Goal: Task Accomplishment & Management: Manage account settings

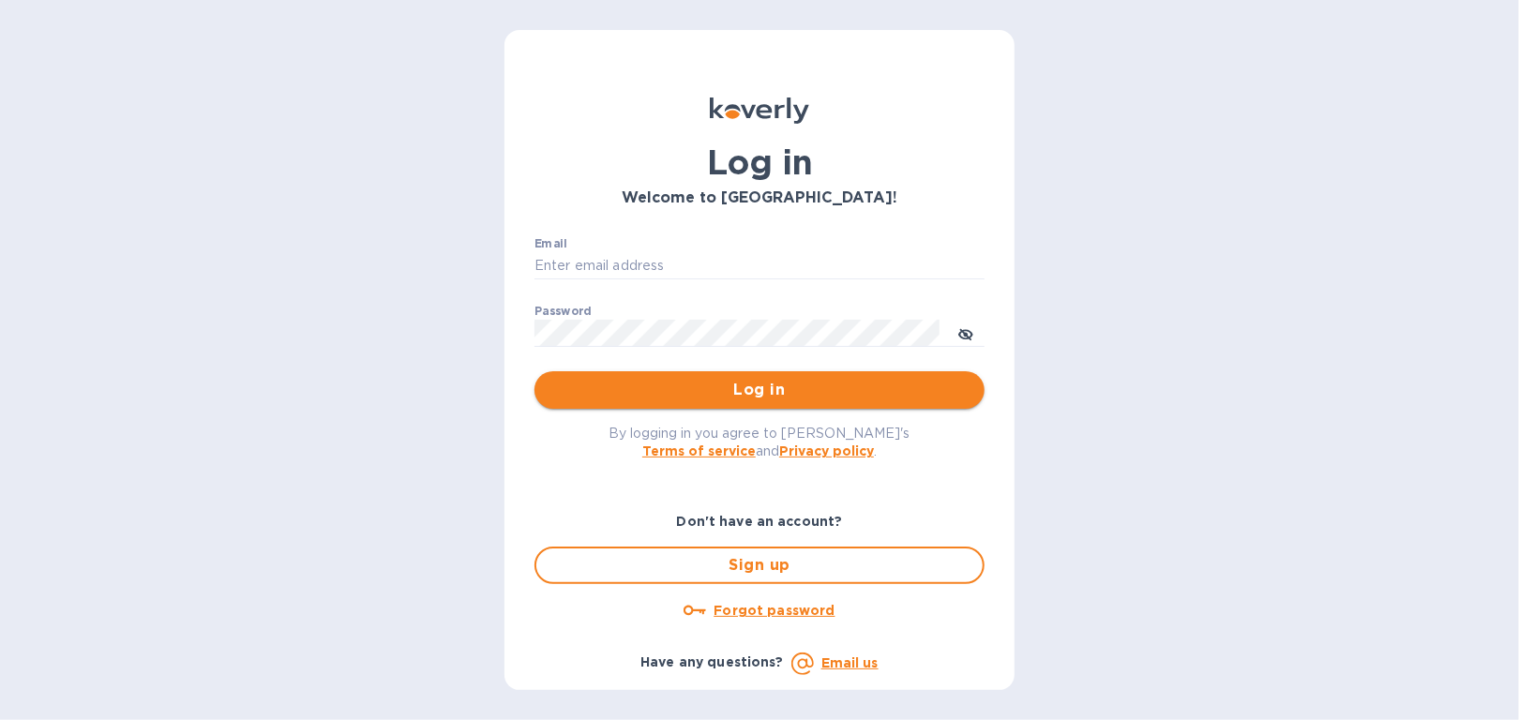
type input "LCASTRO@COMPASSFWD.COM"
click at [914, 386] on span "Log in" at bounding box center [760, 390] width 420 height 23
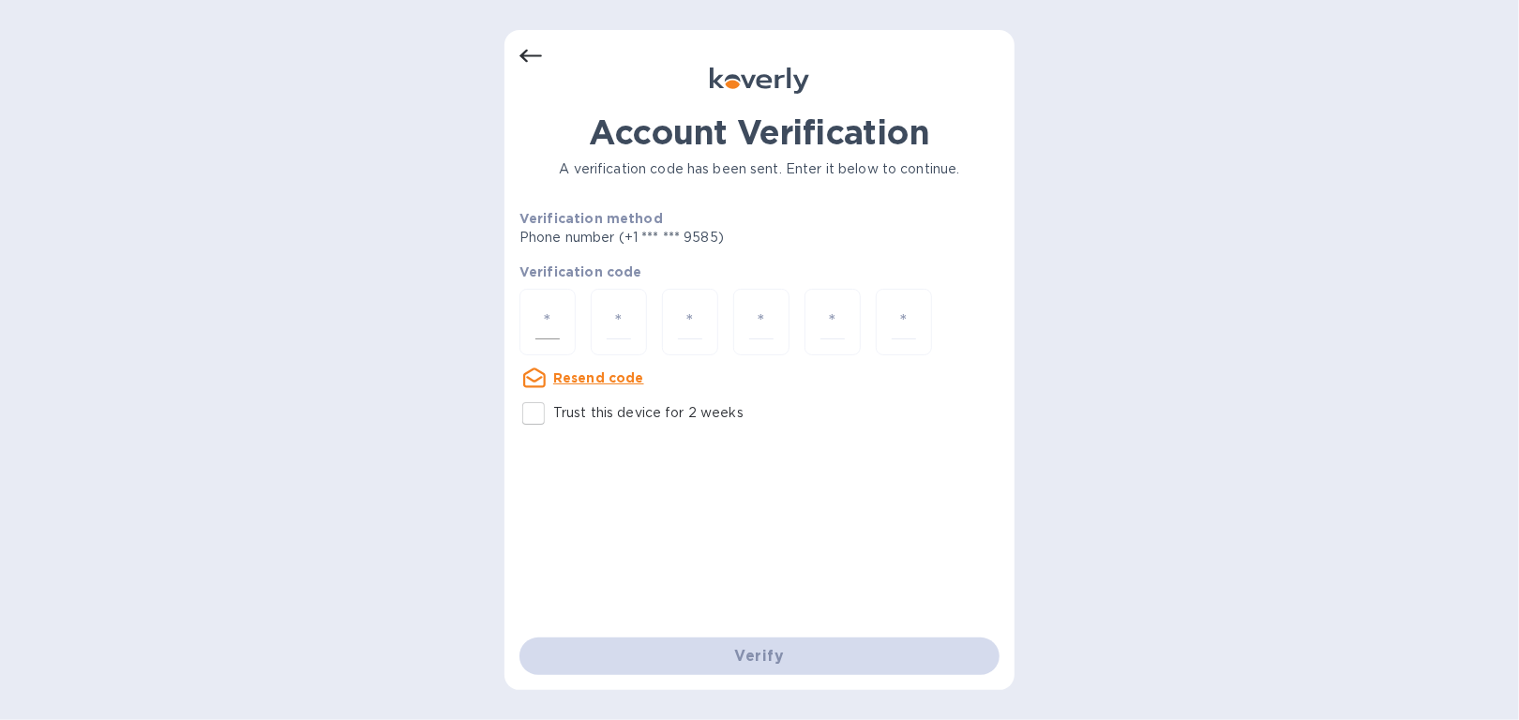
click at [564, 322] on div at bounding box center [548, 322] width 56 height 67
type input "1"
type input "9"
type input "0"
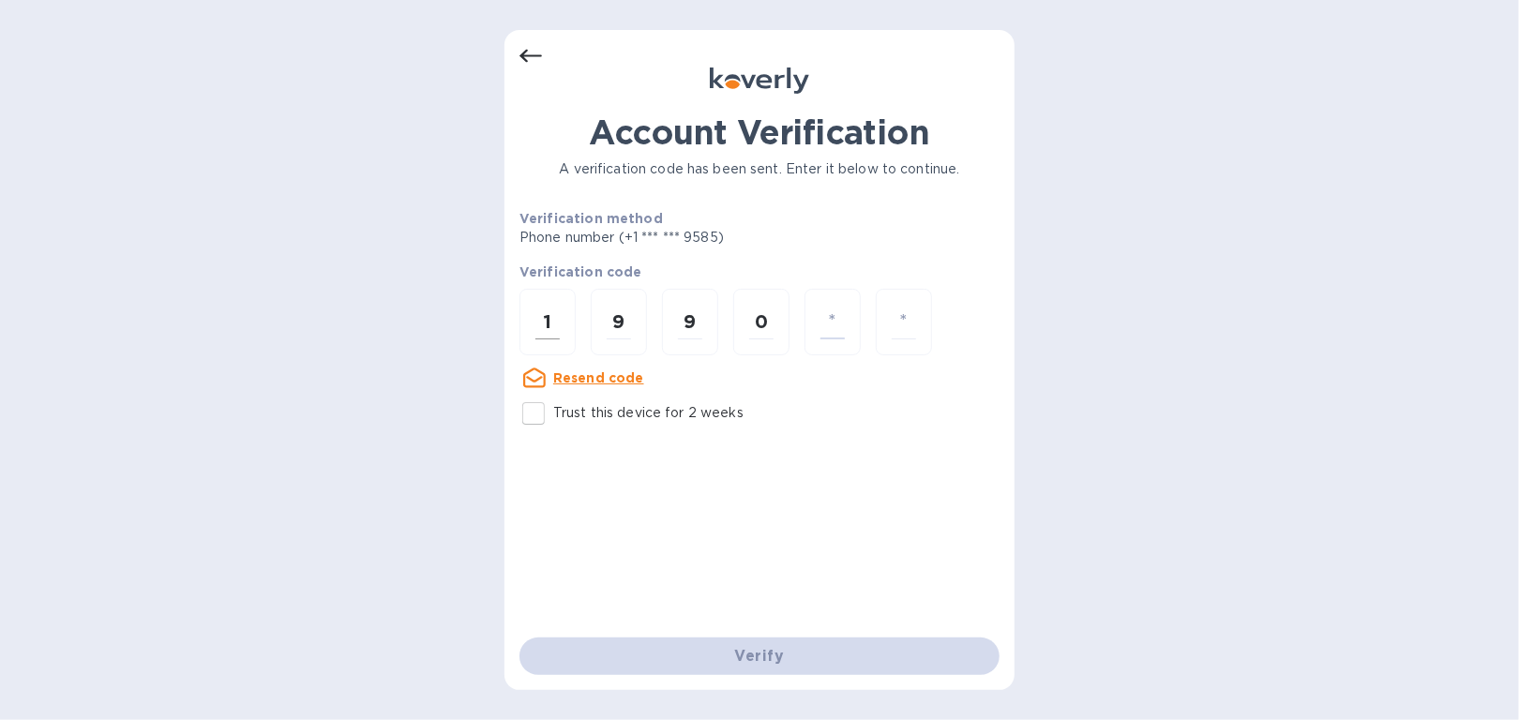
type input "0"
type input "4"
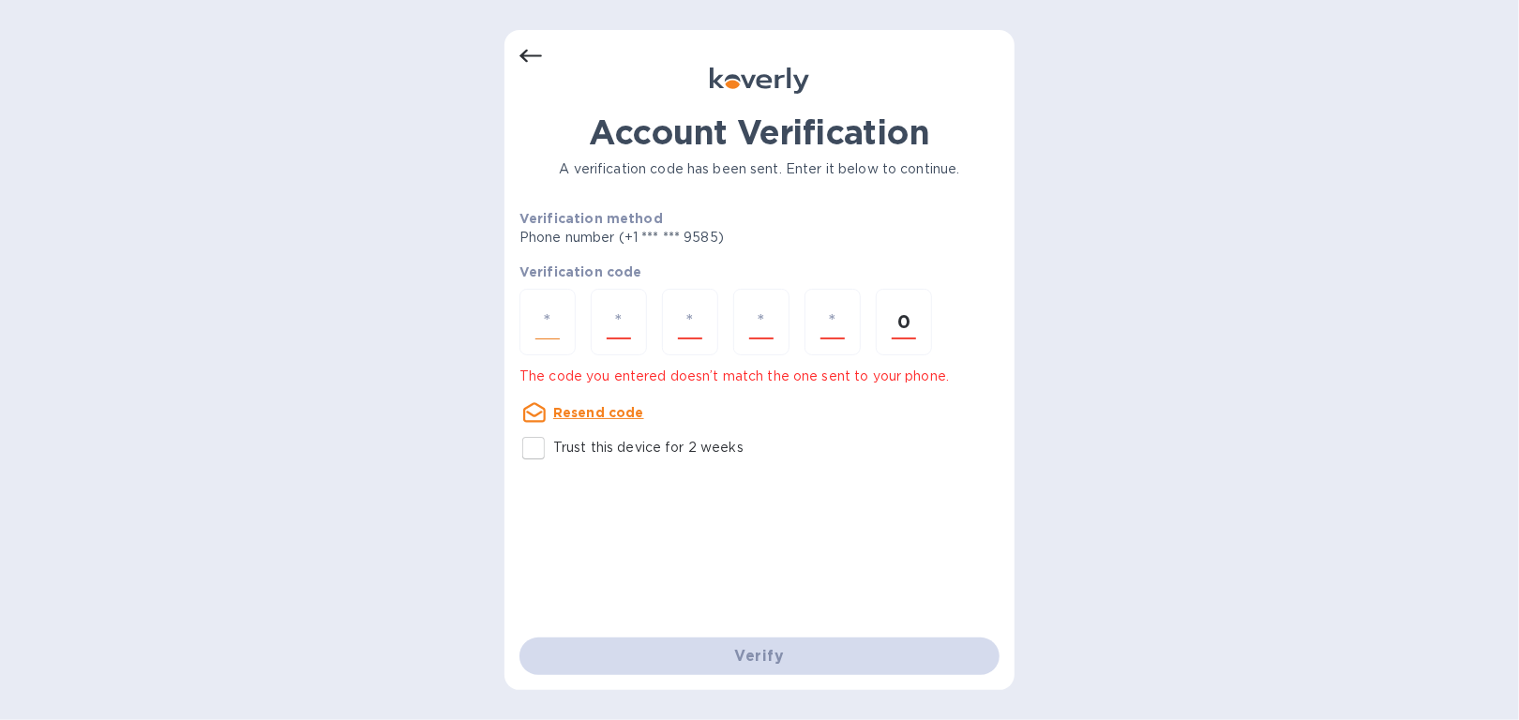
type input "0"
click at [553, 327] on input "number" at bounding box center [548, 322] width 24 height 35
type input "1"
type input "9"
type input "0"
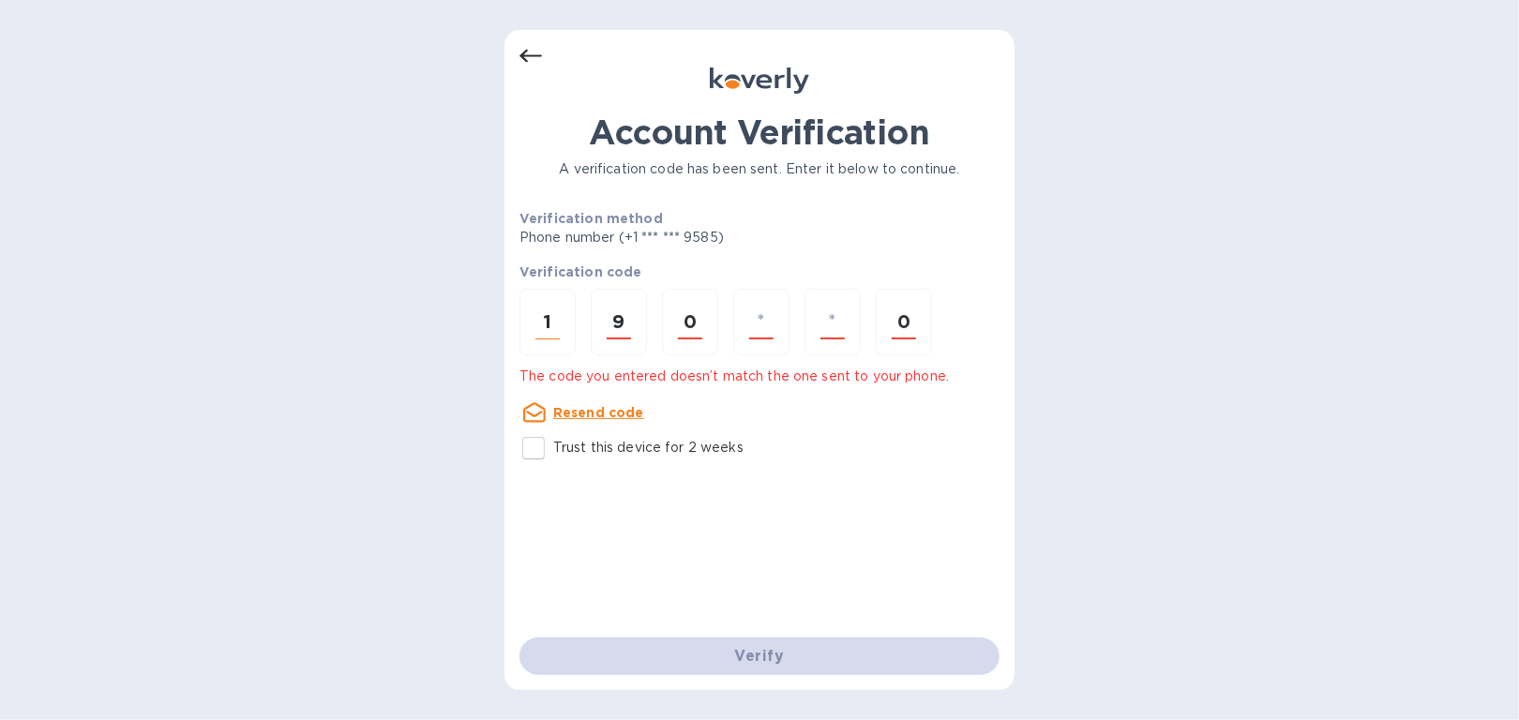
type input "4"
type input "0"
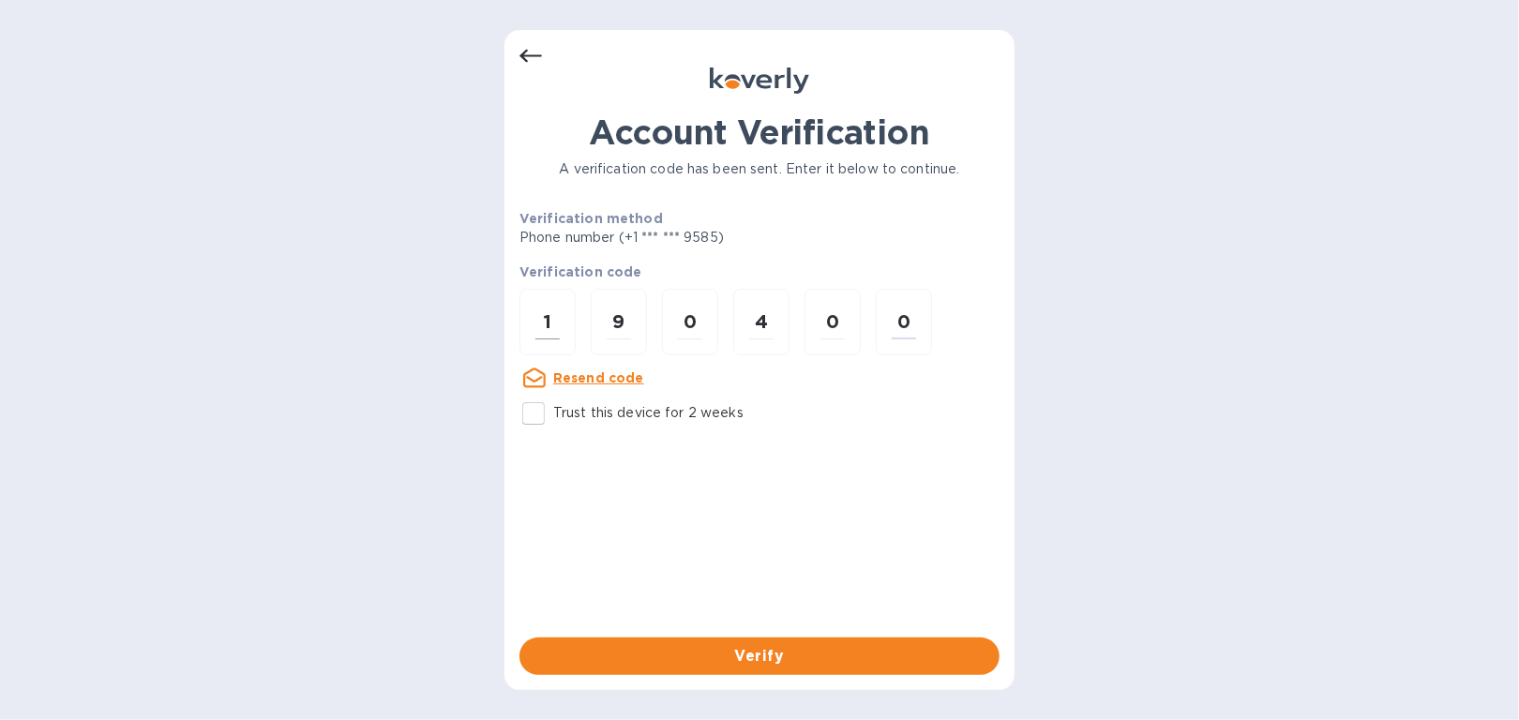
type input "0"
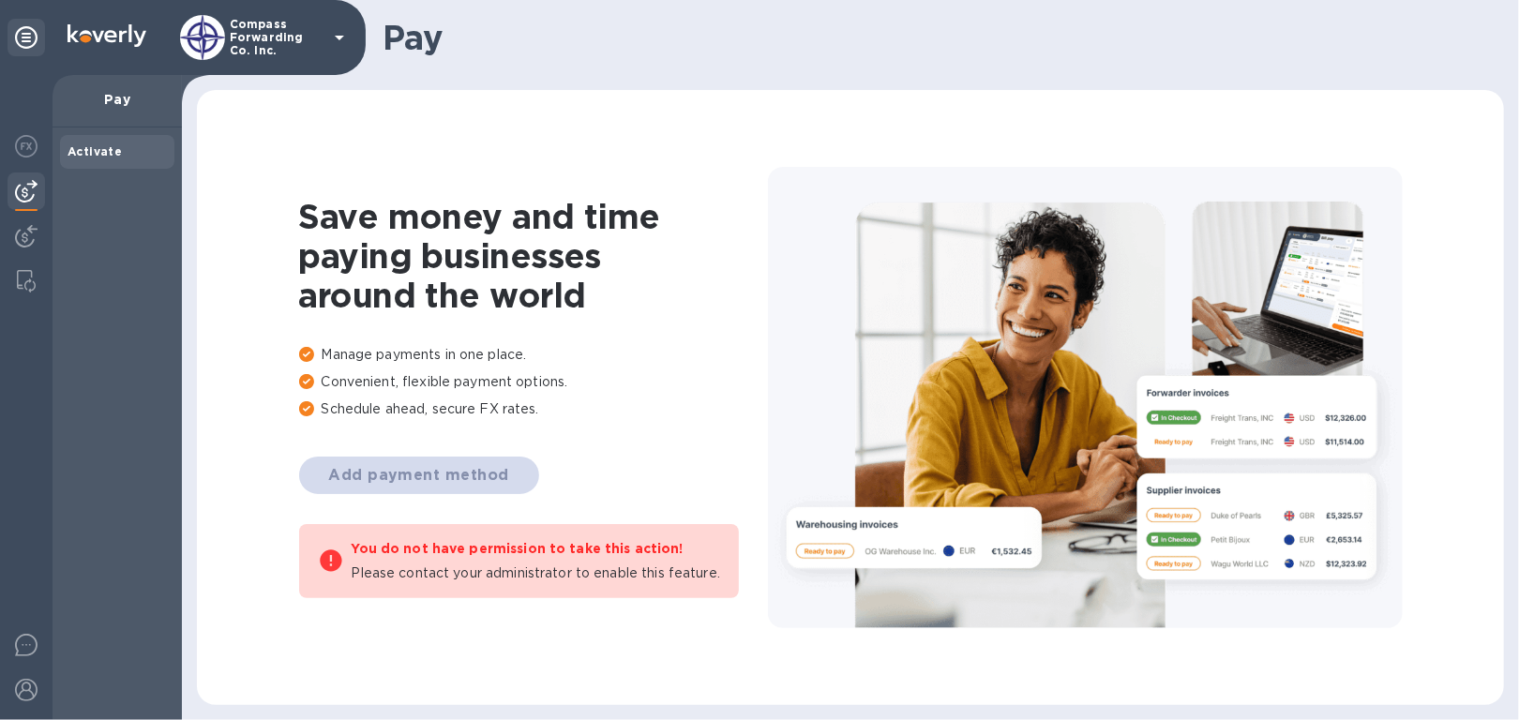
click at [434, 482] on div "Add payment method" at bounding box center [533, 476] width 469 height 38
click at [129, 100] on p "Pay" at bounding box center [117, 99] width 99 height 19
click at [129, 99] on p "Pay" at bounding box center [117, 99] width 99 height 19
click at [127, 99] on p "Pay" at bounding box center [117, 99] width 99 height 19
click at [336, 575] on div at bounding box center [331, 560] width 26 height 39
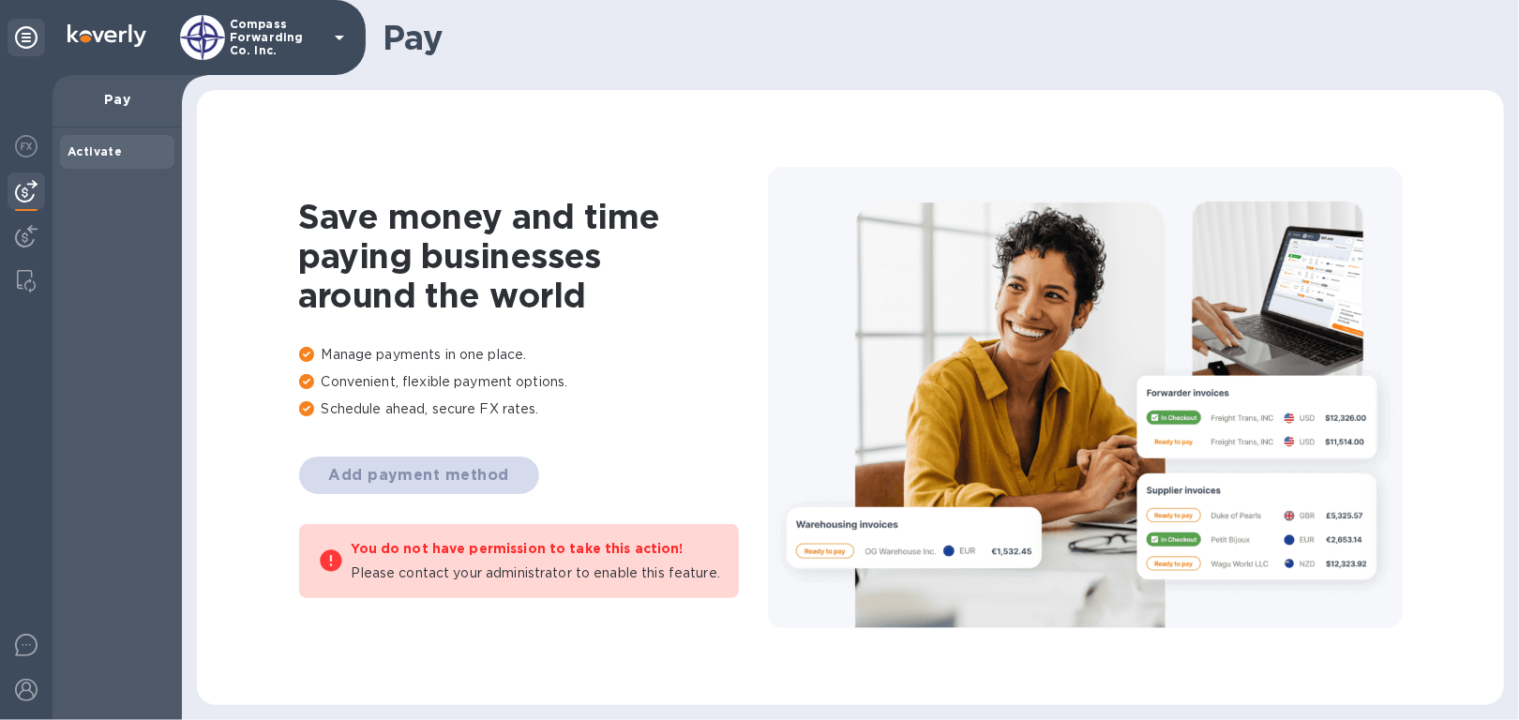
click at [126, 95] on p "Pay" at bounding box center [117, 99] width 99 height 19
click at [121, 96] on p "Pay" at bounding box center [117, 99] width 99 height 19
click at [397, 465] on div "Add payment method" at bounding box center [533, 476] width 469 height 38
click at [397, 467] on div "Add payment method" at bounding box center [533, 476] width 469 height 38
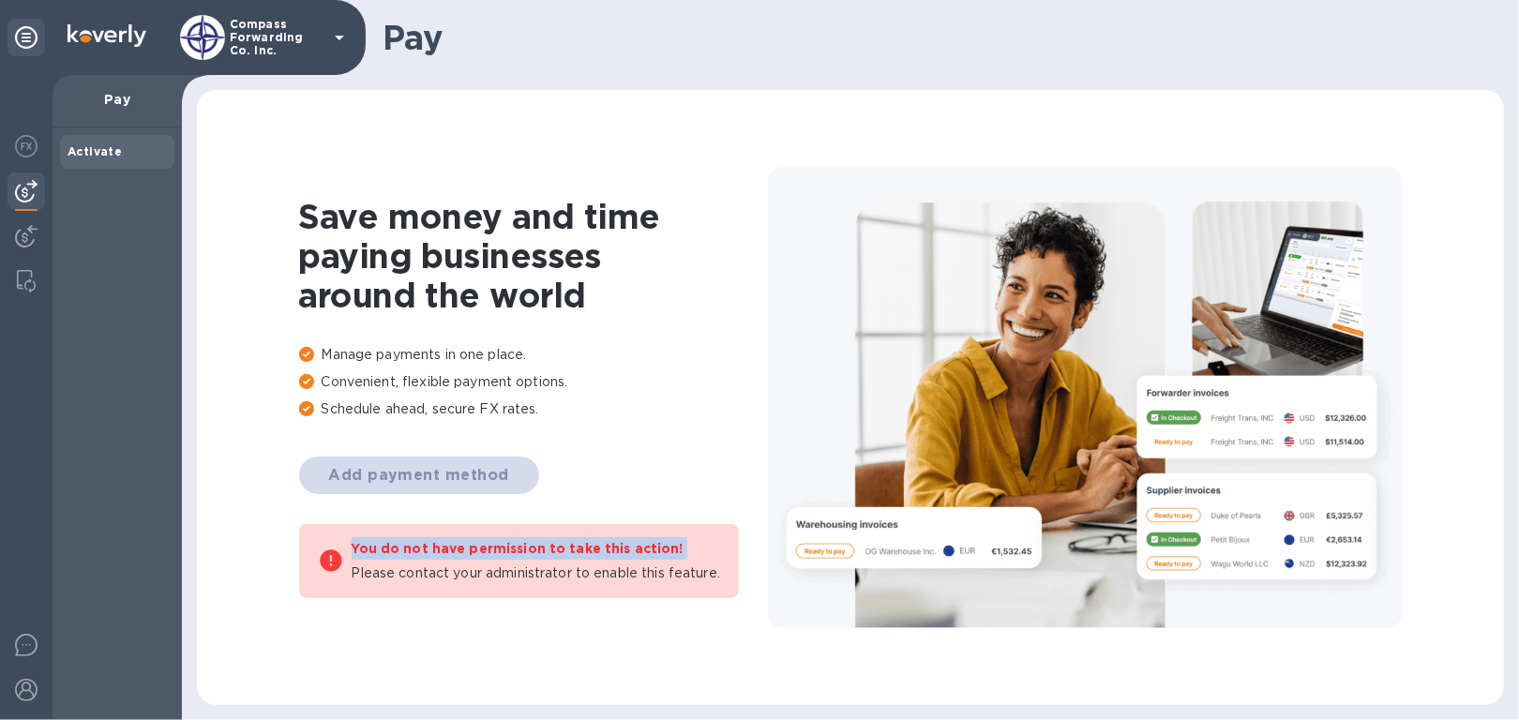
click at [397, 469] on div "Add payment method" at bounding box center [533, 476] width 469 height 38
drag, startPoint x: 397, startPoint y: 469, endPoint x: 421, endPoint y: 476, distance: 25.5
click at [421, 476] on div "Add payment method" at bounding box center [533, 476] width 469 height 38
click at [497, 475] on div "Add payment method" at bounding box center [533, 476] width 469 height 38
click at [322, 449] on div "Save money and time paying businesses around the world Manage payments in one p…" at bounding box center [533, 398] width 469 height 402
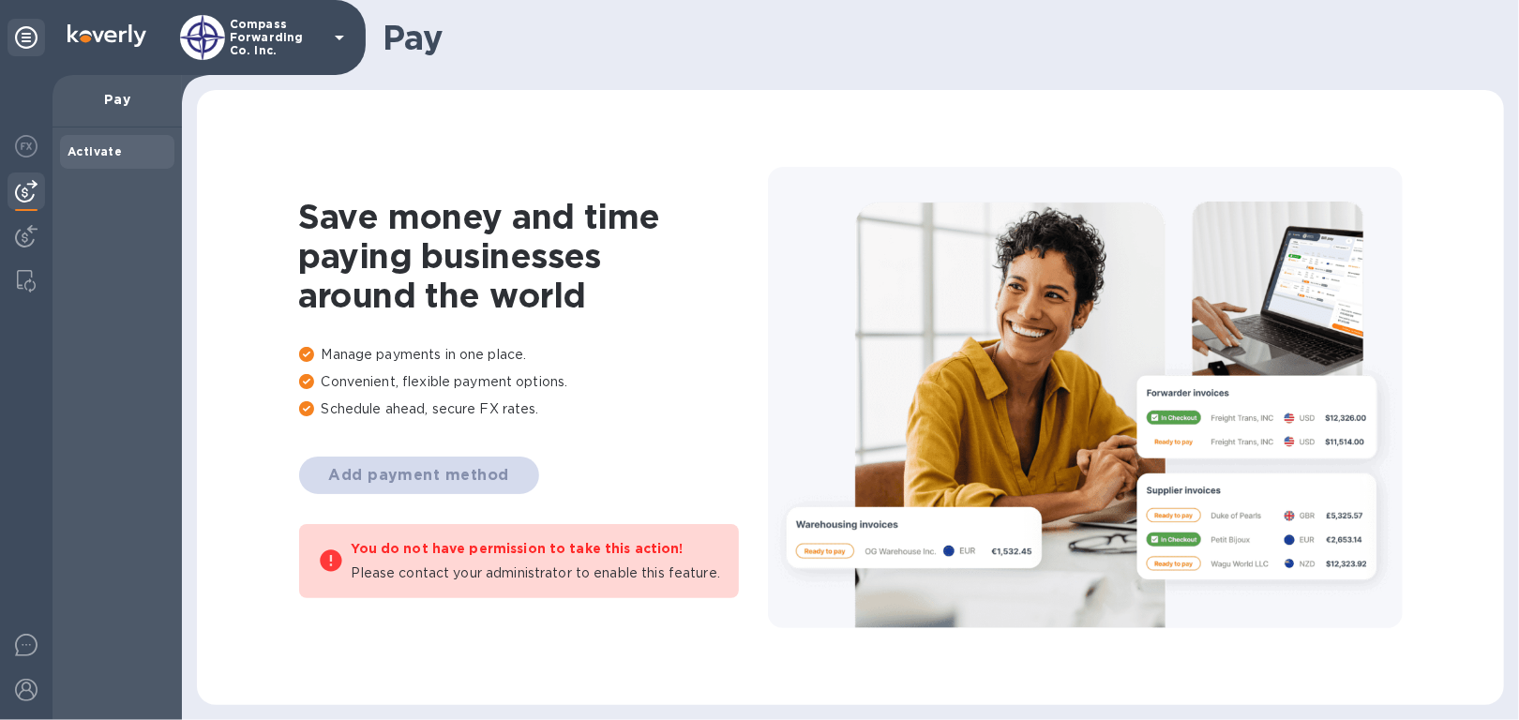
click at [88, 154] on b "Activate" at bounding box center [95, 151] width 54 height 14
click at [220, 32] on img at bounding box center [202, 37] width 45 height 45
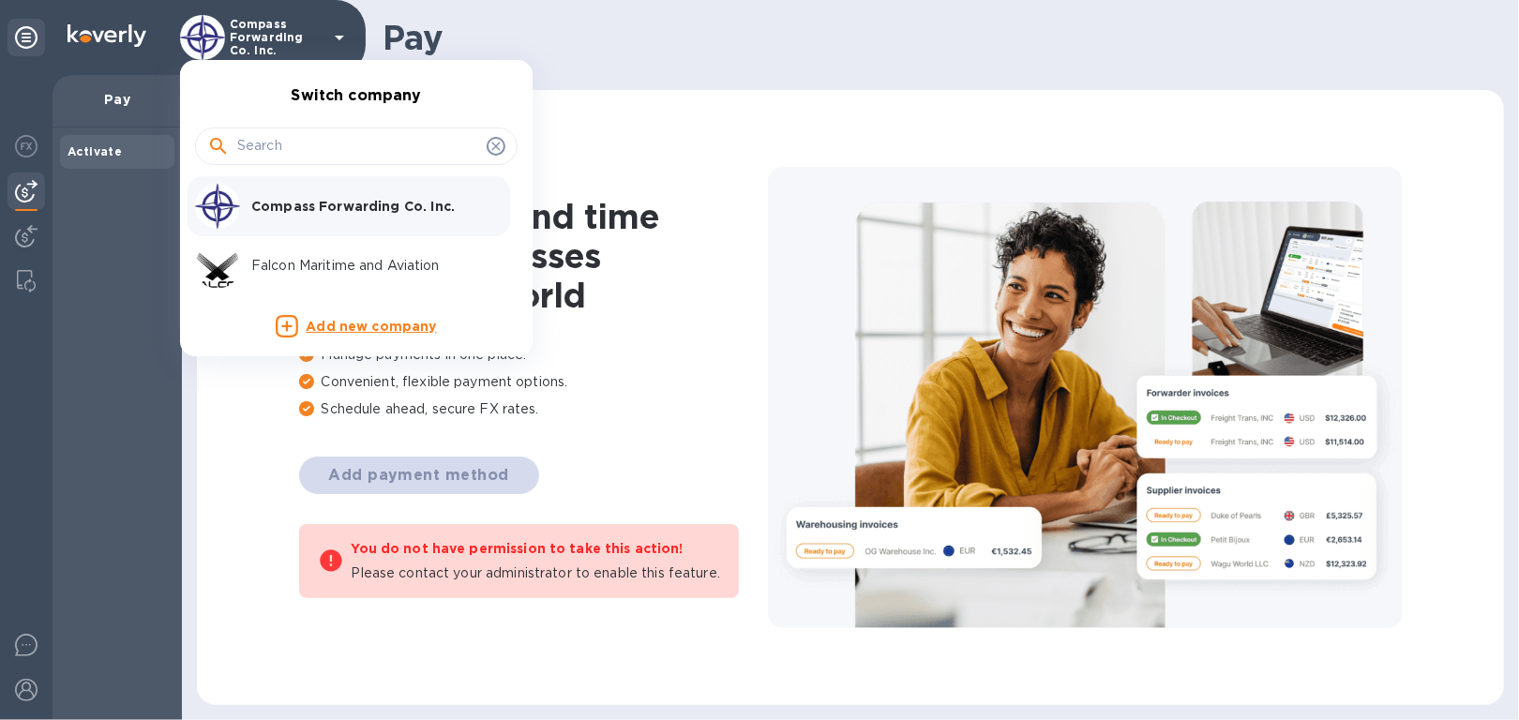
click at [220, 32] on div at bounding box center [759, 360] width 1519 height 720
click at [220, 32] on div "Switch company Compass Forwarding Co. Inc. Falcon Maritime and Aviation Add new…" at bounding box center [759, 360] width 1519 height 720
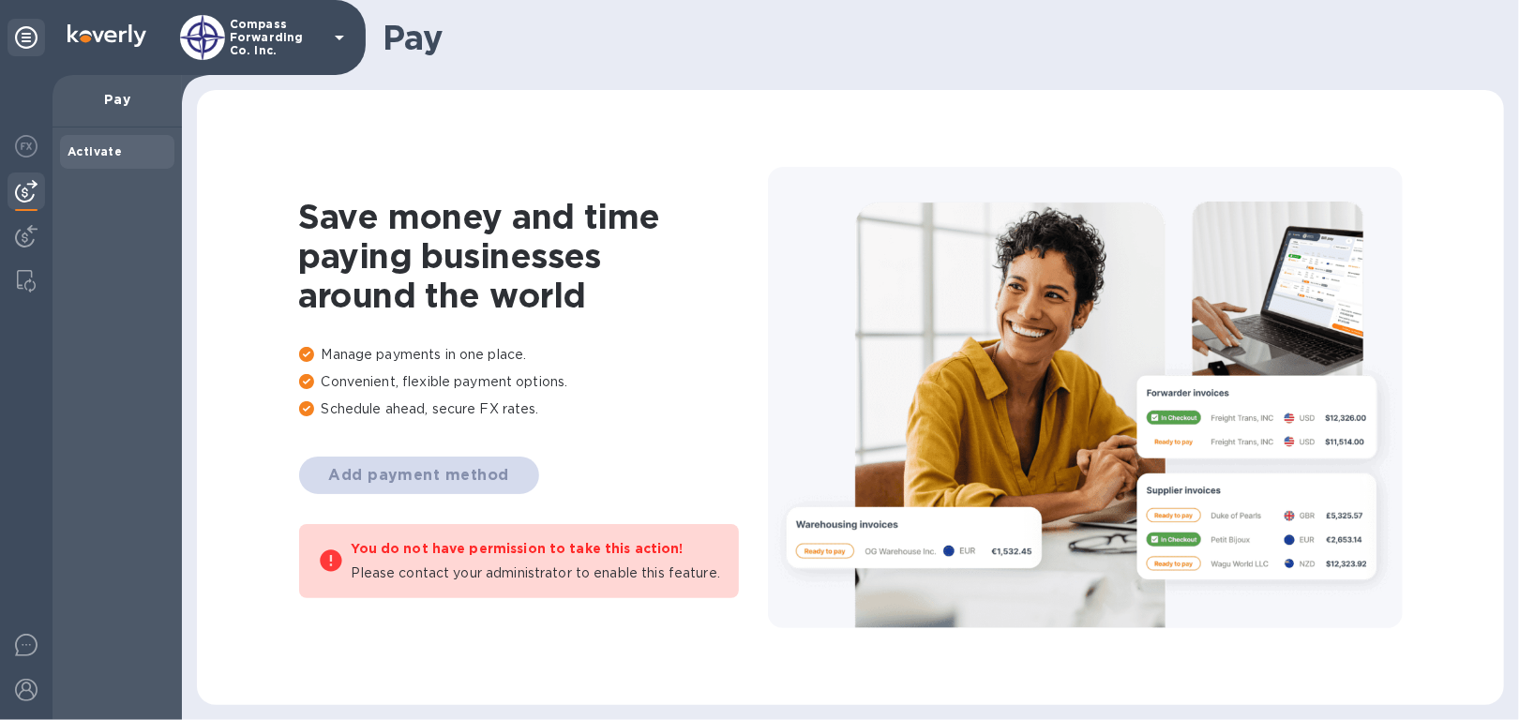
click at [220, 32] on img at bounding box center [202, 37] width 45 height 45
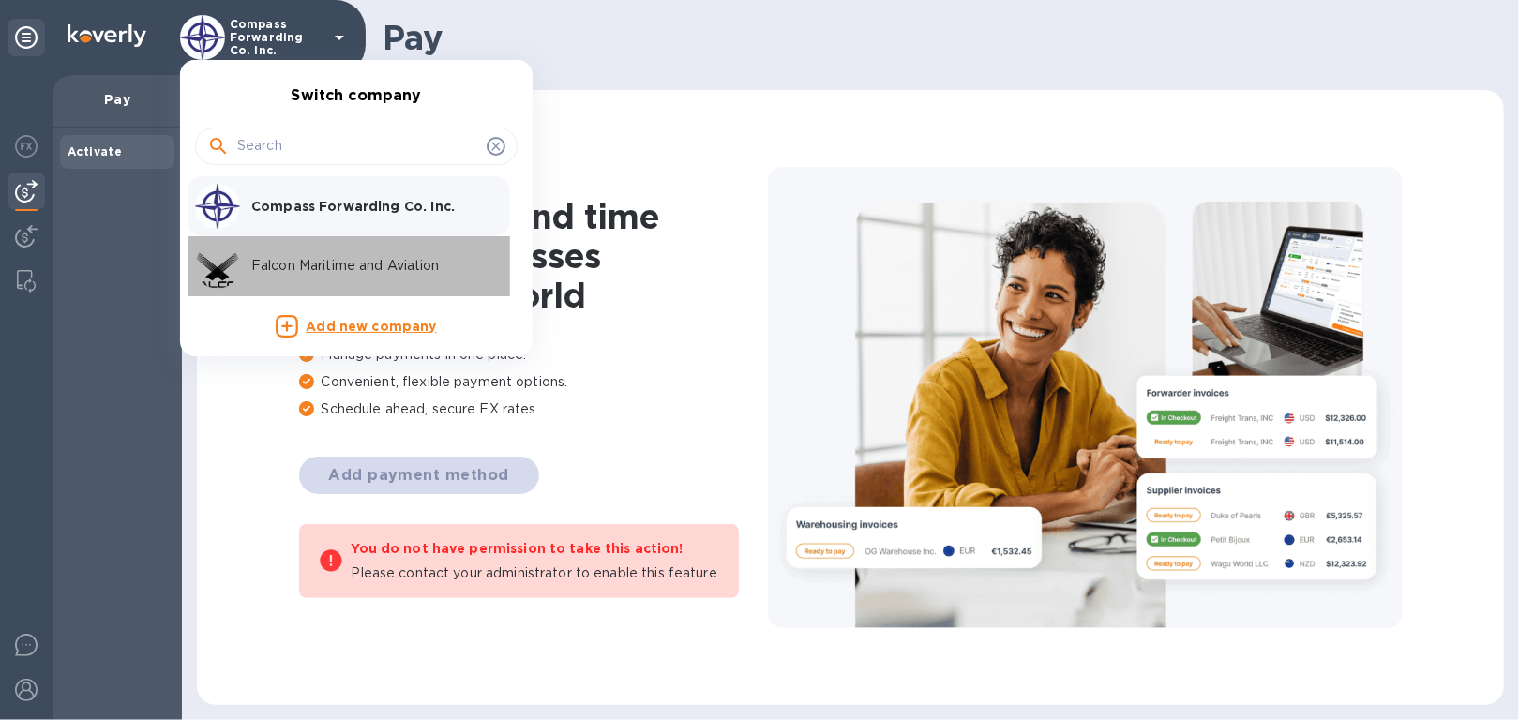
click at [345, 270] on p "Falcon Maritime and Aviation" at bounding box center [369, 266] width 236 height 20
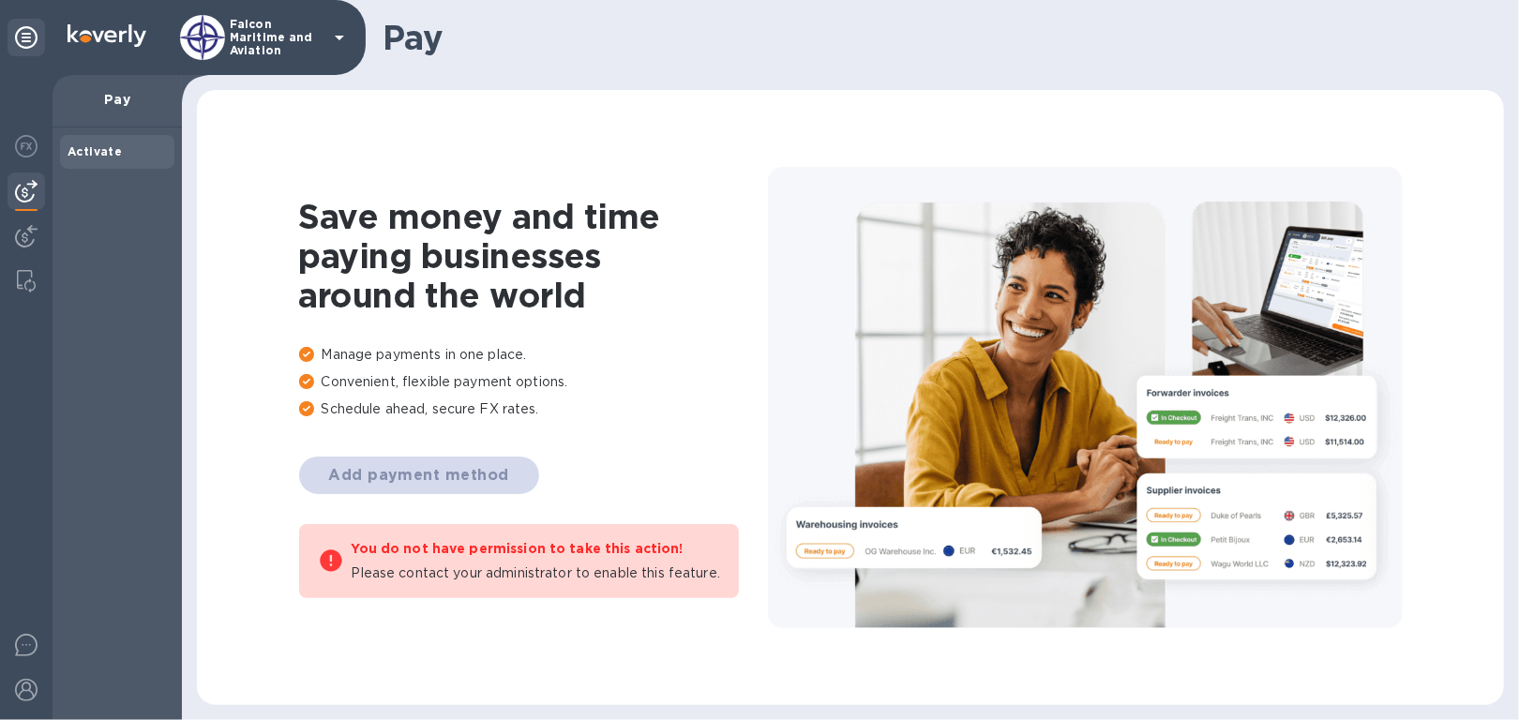
click at [262, 46] on p "Falcon Maritime and Aviation" at bounding box center [277, 37] width 94 height 39
click at [376, 38] on div "Pay" at bounding box center [851, 37] width 1338 height 75
click at [108, 144] on b "Activate" at bounding box center [95, 151] width 54 height 14
click at [124, 97] on p "Pay" at bounding box center [117, 99] width 99 height 19
click at [17, 185] on img at bounding box center [26, 191] width 23 height 23
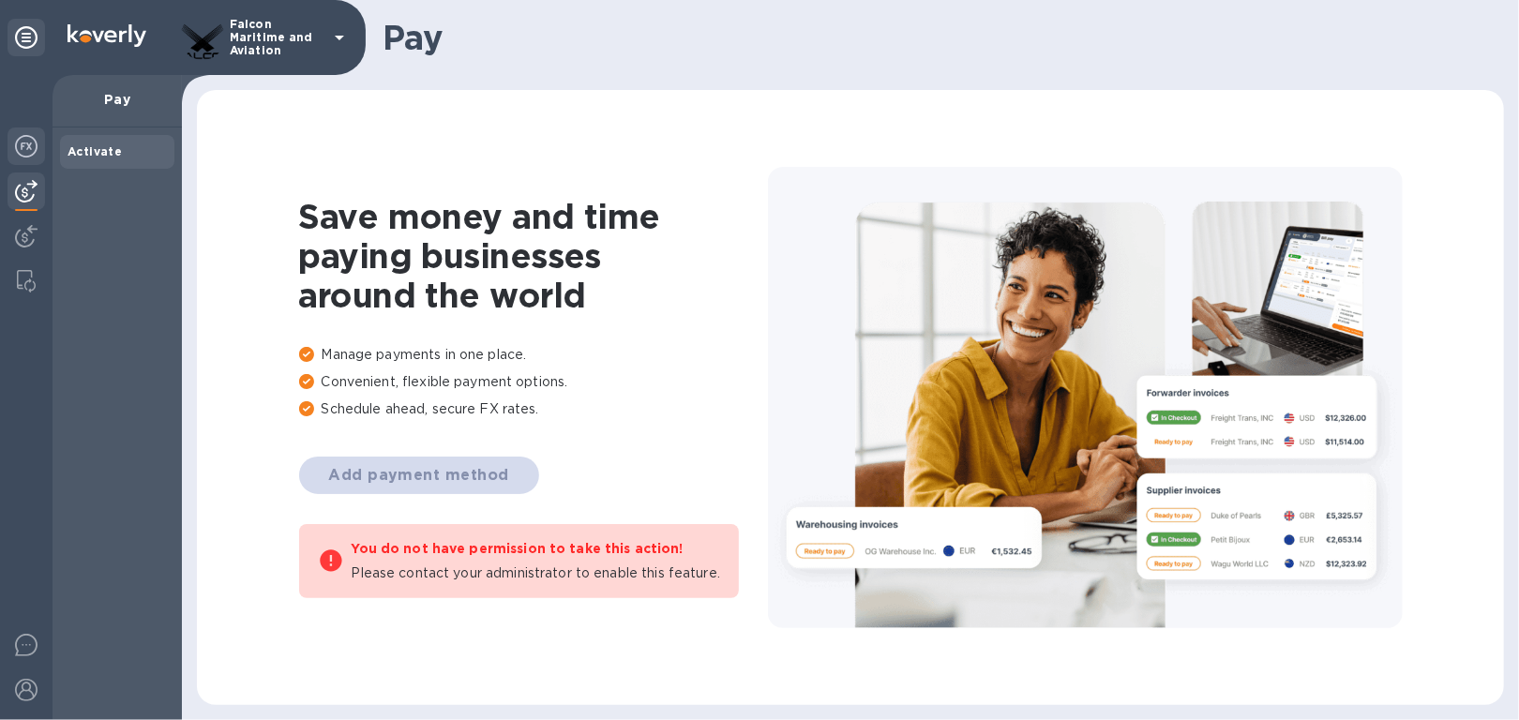
click at [32, 139] on img at bounding box center [26, 146] width 23 height 23
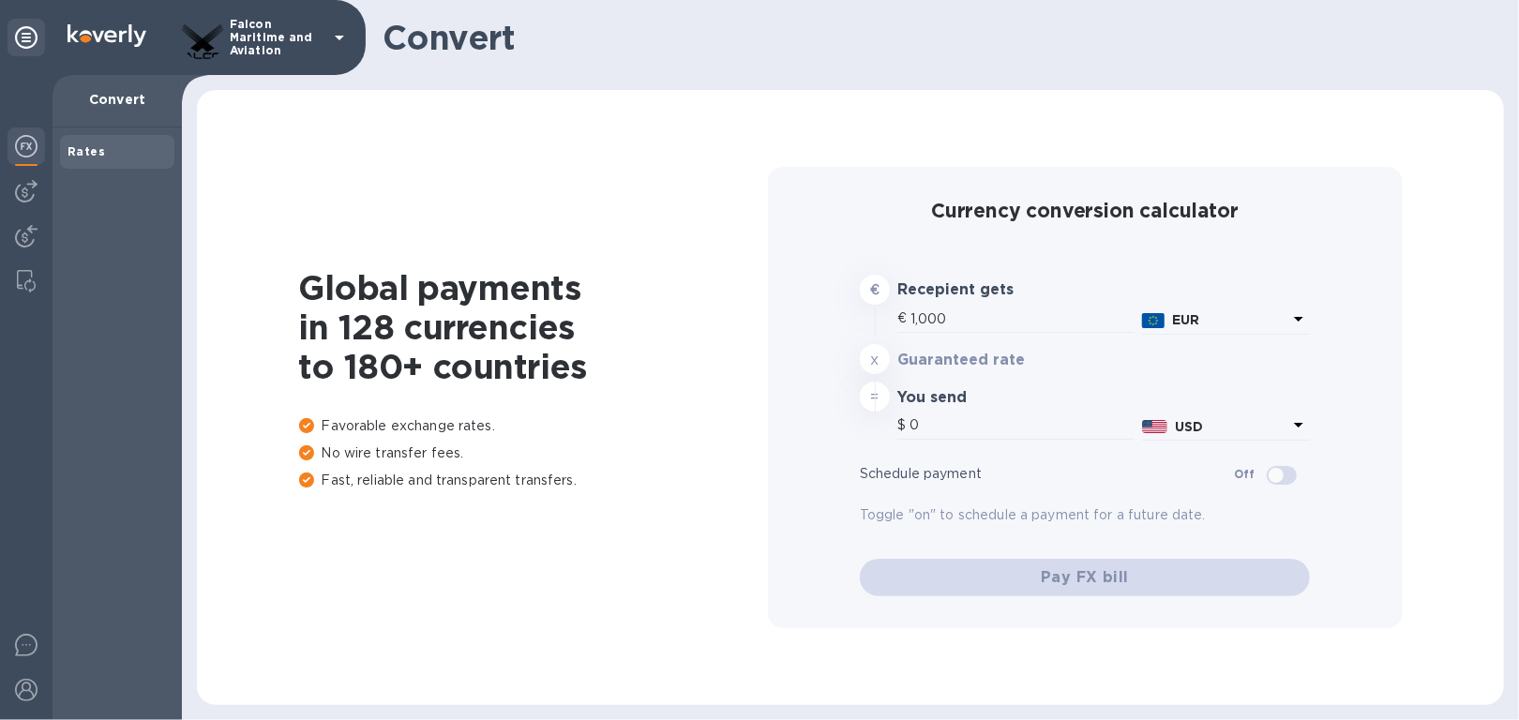
type input "1,179.48"
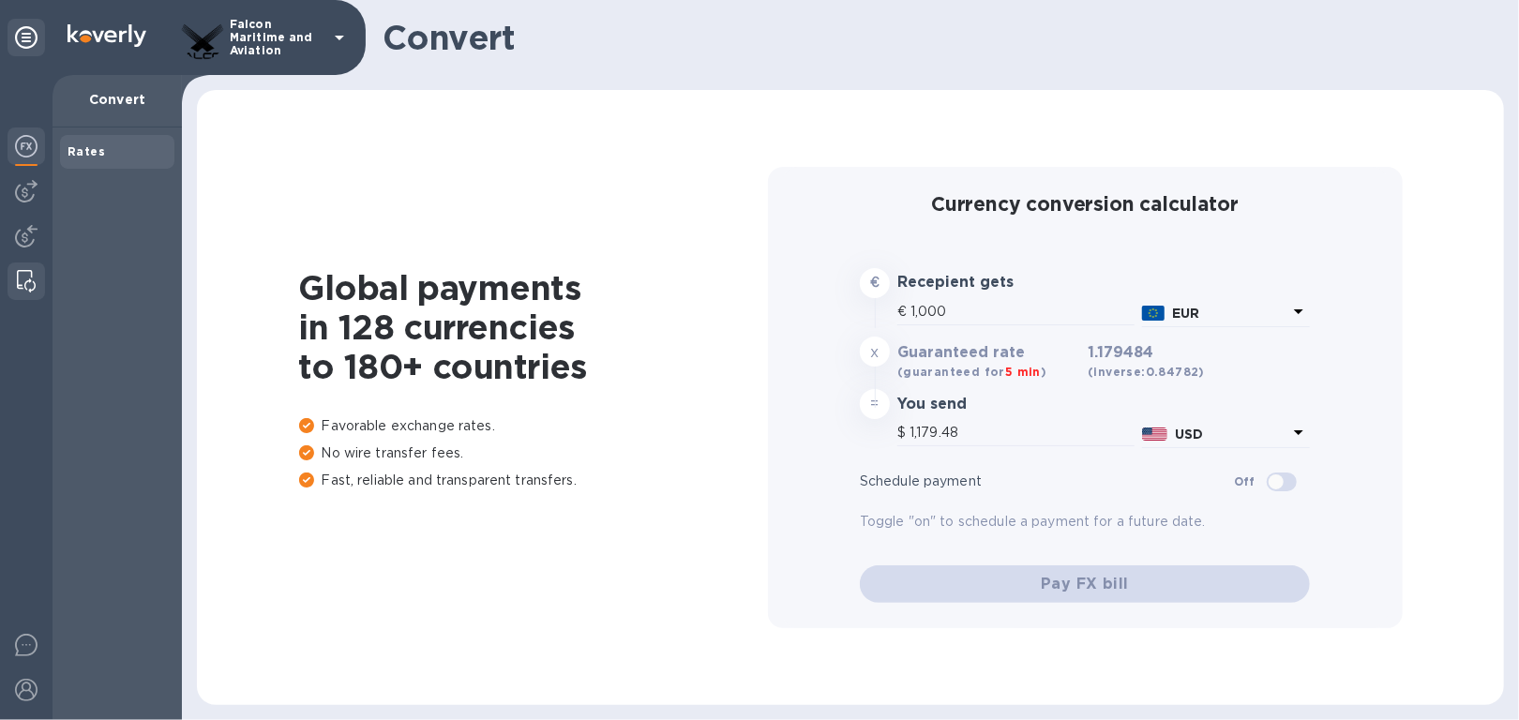
click at [27, 266] on div at bounding box center [26, 282] width 34 height 38
